Goal: Complete application form: Complete application form

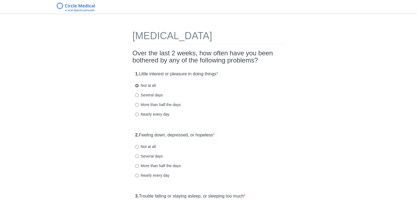
click at [137, 86] on input "Not at all" at bounding box center [137, 86] width 4 height 4
radio input "true"
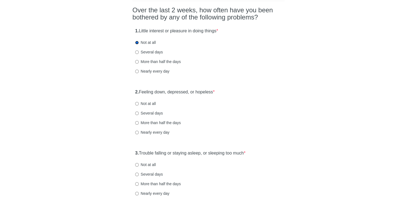
scroll to position [82, 0]
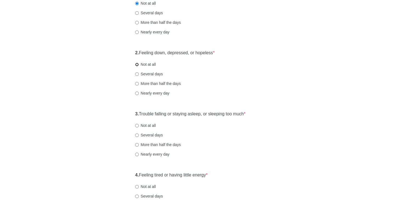
click at [137, 64] on input "Not at all" at bounding box center [137, 65] width 4 height 4
radio input "true"
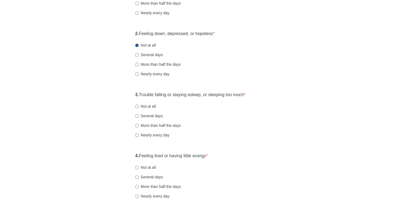
scroll to position [137, 0]
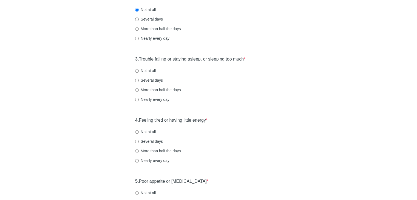
click at [139, 70] on label "Not at all" at bounding box center [145, 70] width 21 height 5
click at [139, 70] on input "Not at all" at bounding box center [137, 71] width 4 height 4
radio input "true"
click at [136, 81] on input "Several days" at bounding box center [137, 81] width 4 height 4
radio input "true"
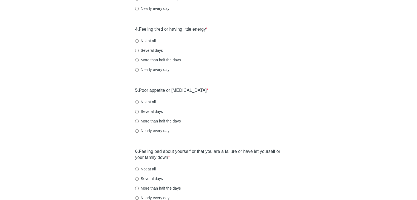
scroll to position [219, 0]
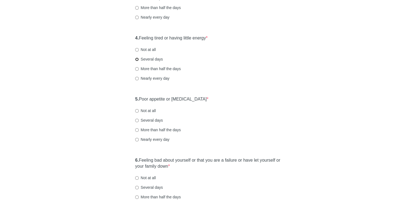
click at [137, 58] on input "Several days" at bounding box center [137, 60] width 4 height 4
radio input "true"
click at [147, 109] on label "Not at all" at bounding box center [145, 110] width 21 height 5
click at [139, 109] on input "Not at all" at bounding box center [137, 111] width 4 height 4
radio input "true"
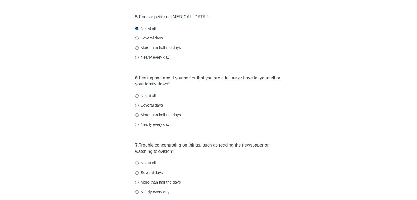
scroll to position [329, 0]
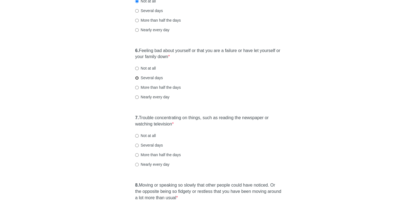
click at [136, 77] on input "Several days" at bounding box center [137, 78] width 4 height 4
radio input "true"
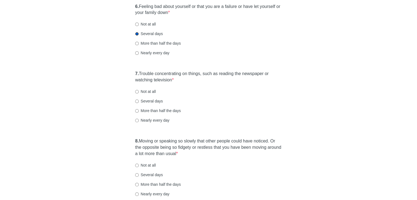
scroll to position [384, 0]
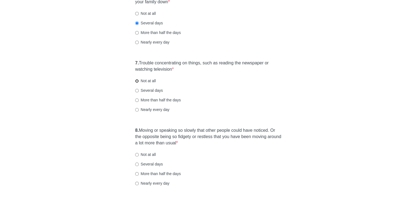
click at [138, 81] on input "Not at all" at bounding box center [137, 81] width 4 height 4
radio input "true"
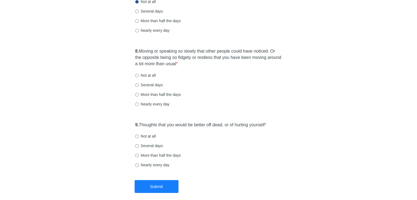
scroll to position [466, 0]
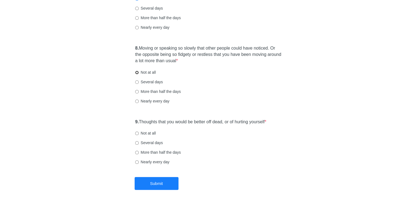
click at [135, 73] on input "Not at all" at bounding box center [137, 73] width 4 height 4
radio input "true"
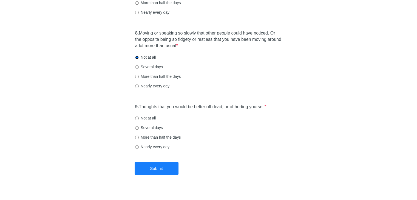
scroll to position [489, 0]
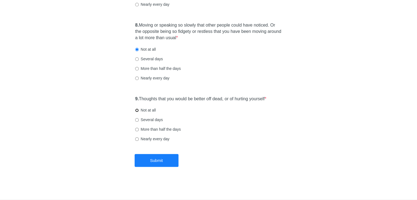
click at [137, 110] on input "Not at all" at bounding box center [137, 111] width 4 height 4
radio input "true"
click at [149, 162] on button "Submit" at bounding box center [157, 160] width 44 height 13
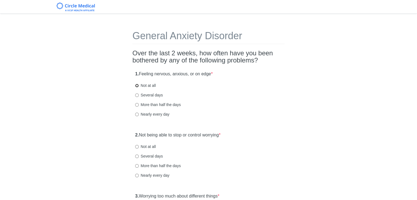
click at [137, 85] on input "Not at all" at bounding box center [137, 86] width 4 height 4
radio input "true"
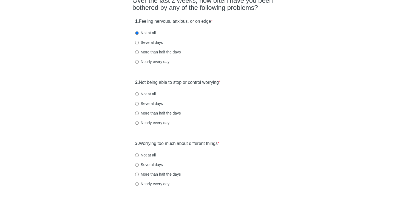
scroll to position [55, 0]
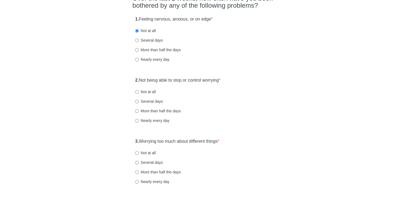
click at [143, 93] on label "Not at all" at bounding box center [145, 91] width 21 height 5
click at [139, 93] on input "Not at all" at bounding box center [137, 92] width 4 height 4
radio input "true"
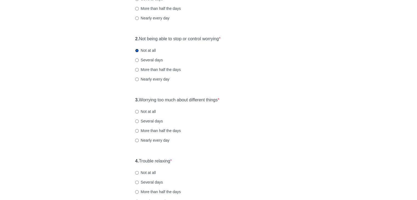
scroll to position [110, 0]
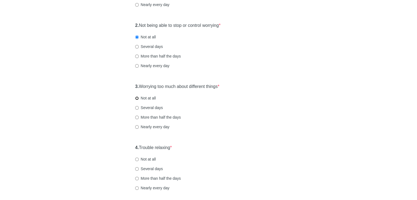
click at [137, 98] on input "Not at all" at bounding box center [137, 99] width 4 height 4
radio input "true"
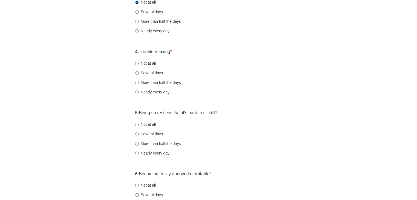
scroll to position [219, 0]
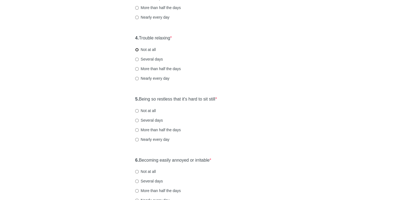
click at [137, 49] on input "Not at all" at bounding box center [137, 50] width 4 height 4
radio input "true"
click at [138, 120] on input "Several days" at bounding box center [137, 121] width 4 height 4
radio input "true"
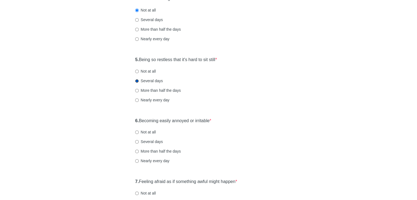
scroll to position [274, 0]
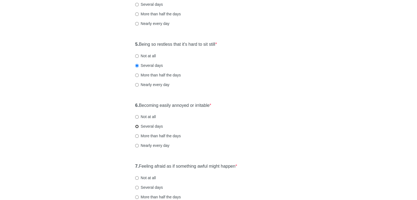
click at [137, 126] on input "Several days" at bounding box center [137, 127] width 4 height 4
radio input "true"
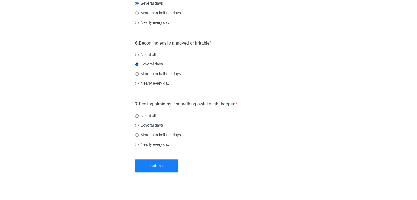
scroll to position [342, 0]
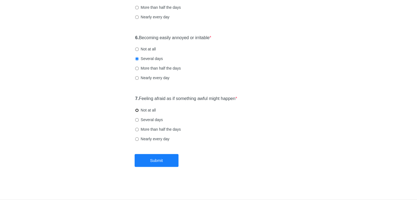
click at [136, 109] on input "Not at all" at bounding box center [137, 111] width 4 height 4
radio input "true"
click at [150, 159] on button "Submit" at bounding box center [157, 160] width 44 height 13
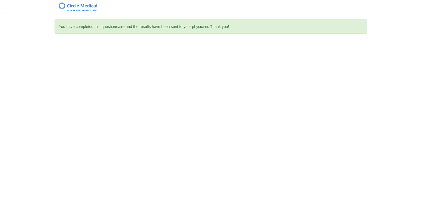
scroll to position [0, 0]
